Goal: Task Accomplishment & Management: Complete application form

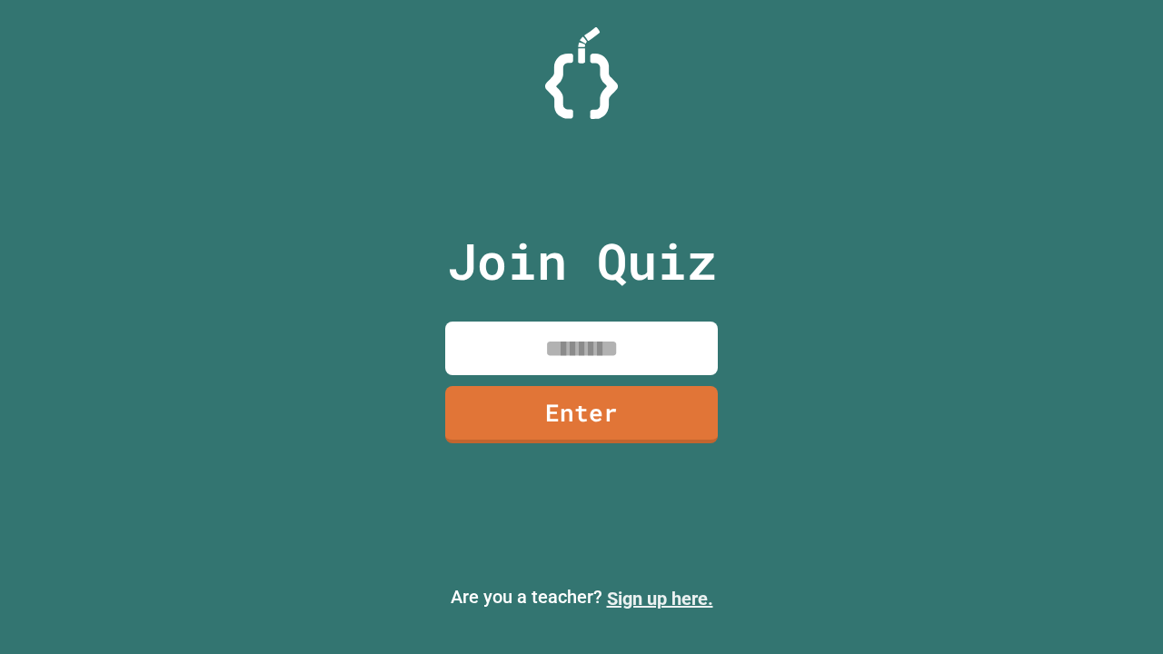
click at [659, 599] on link "Sign up here." at bounding box center [660, 599] width 106 height 22
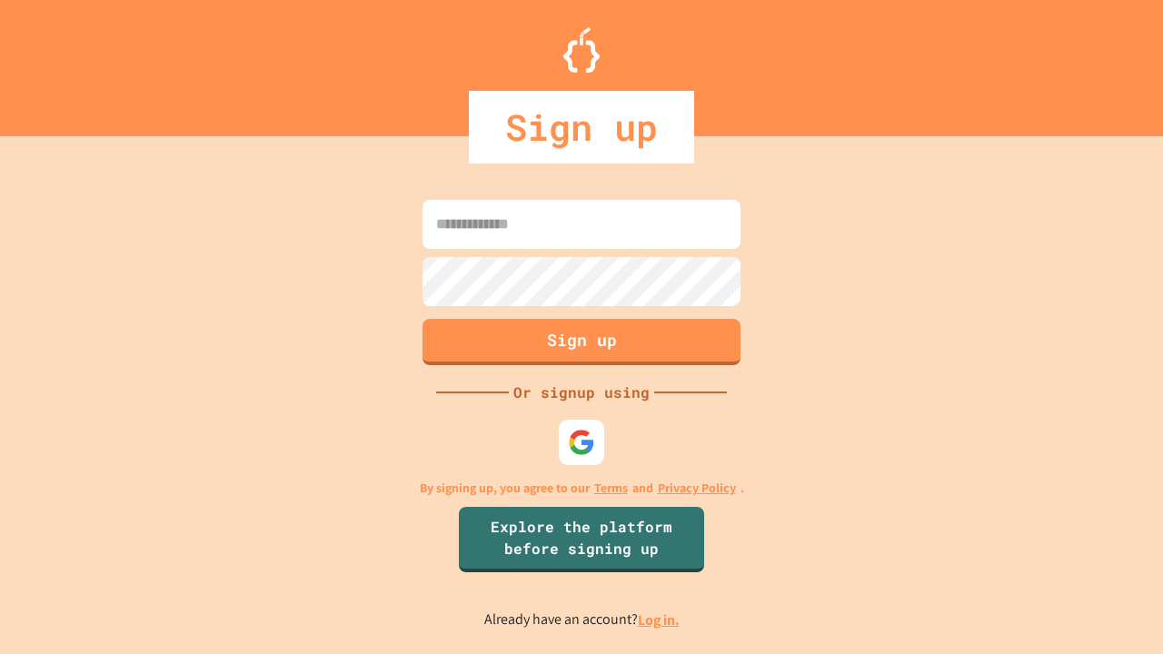
click at [659, 619] on link "Log in." at bounding box center [659, 619] width 42 height 19
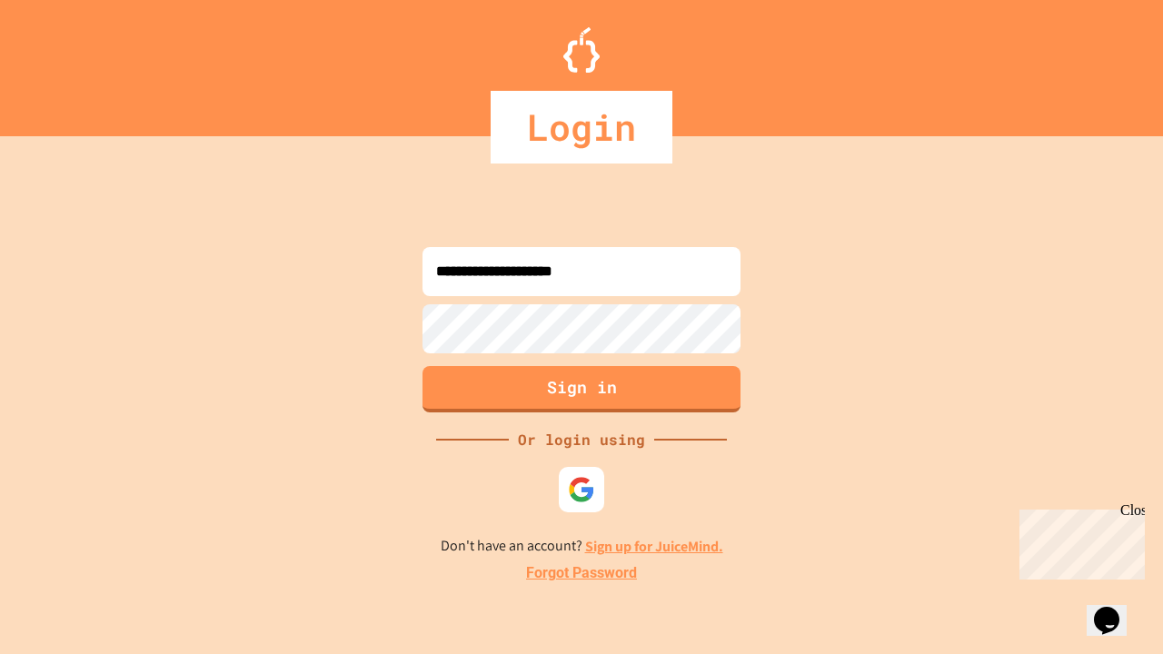
type input "**********"
